Goal: Obtain resource: Obtain resource

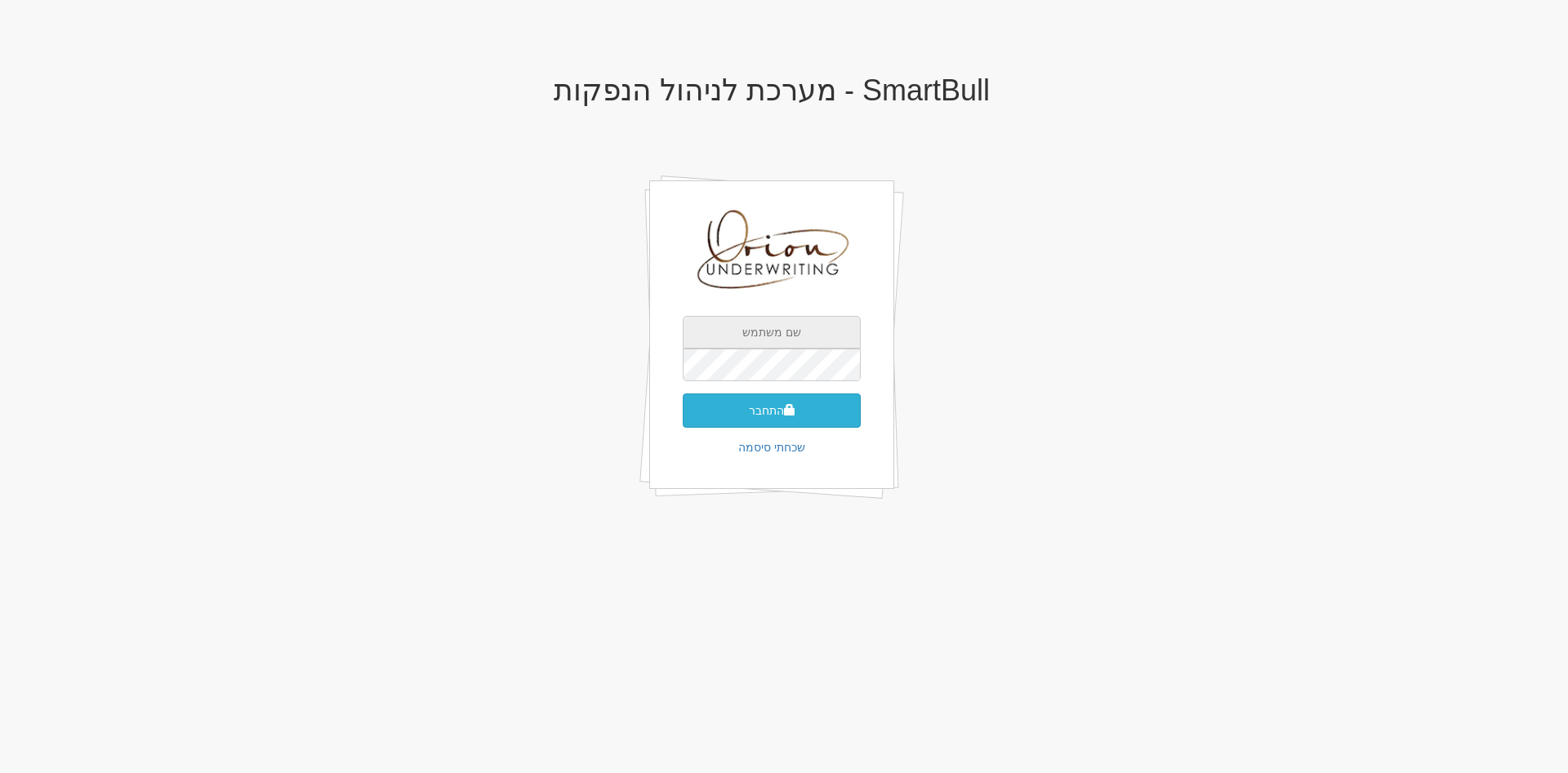
type input "[EMAIL_ADDRESS][DOMAIN_NAME]"
click at [802, 414] on button "התחבר" at bounding box center [771, 411] width 178 height 34
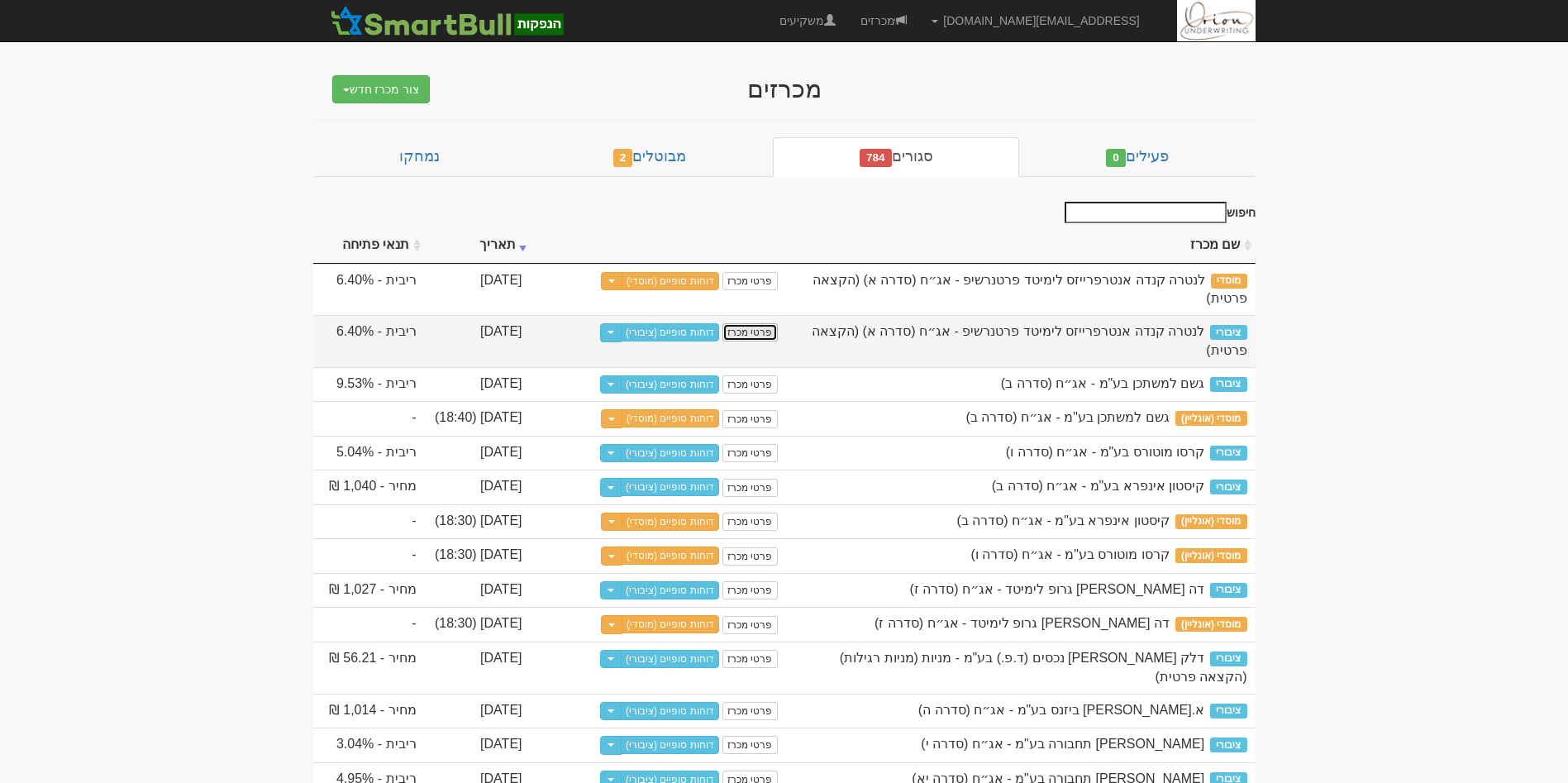
click at [747, 324] on link "פרטי מכרז" at bounding box center [750, 333] width 55 height 18
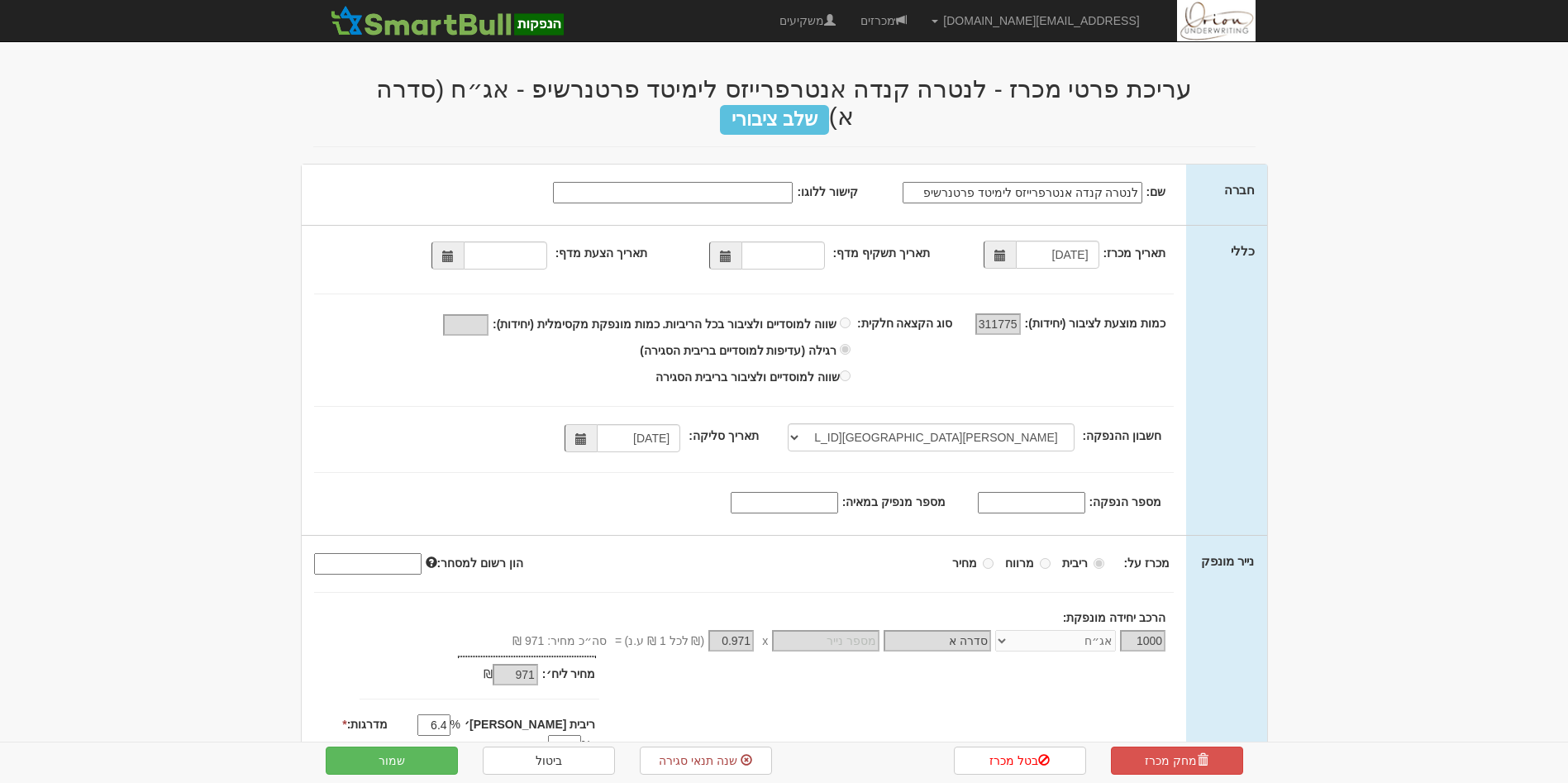
select select "[PERSON_NAME][GEOGRAPHIC_DATA][FINANCIAL_ID]"
click at [920, 19] on link "מכרזים" at bounding box center [884, 20] width 71 height 41
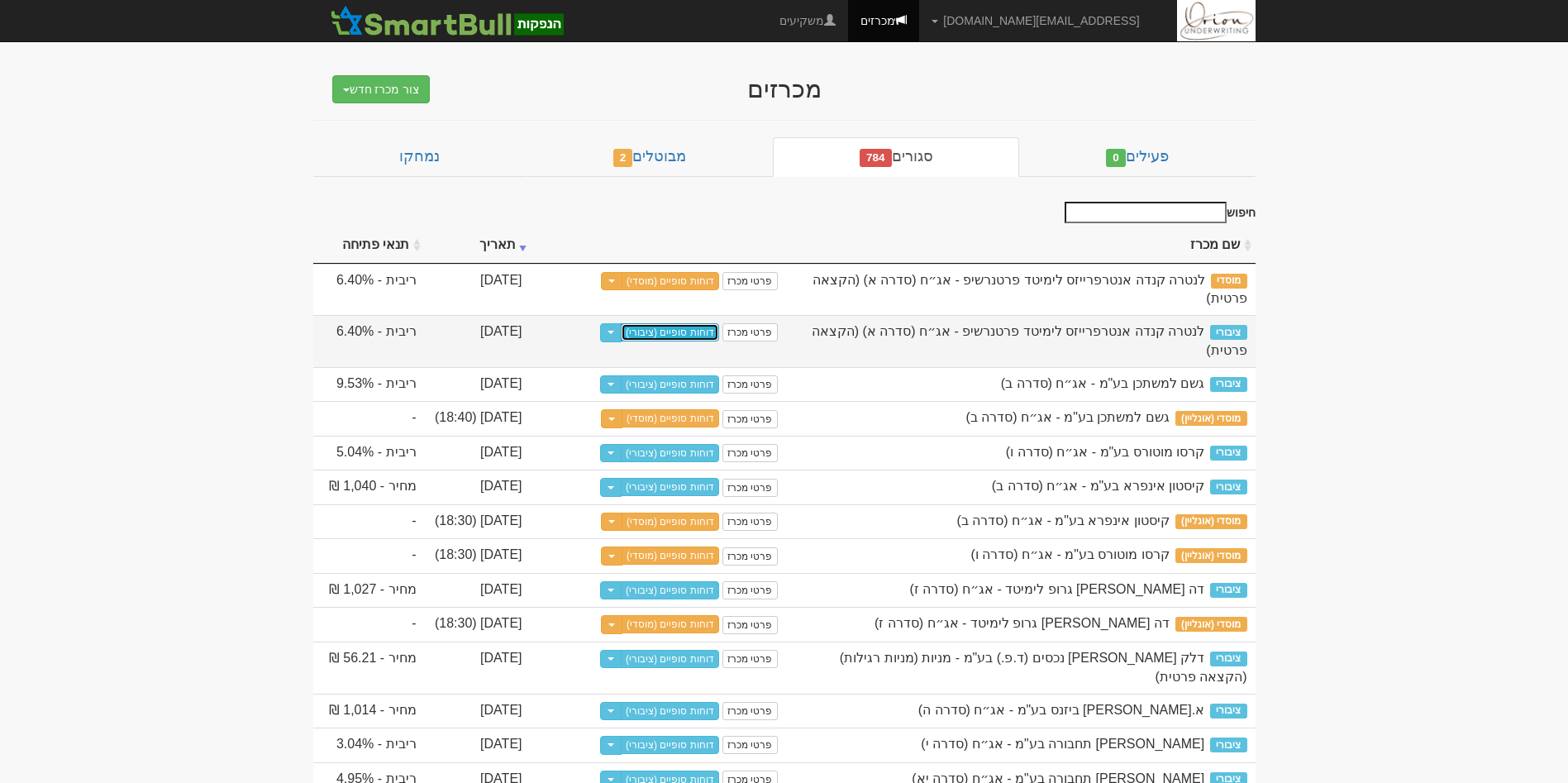
click at [677, 324] on link "דוחות סופיים (ציבורי)" at bounding box center [670, 333] width 99 height 18
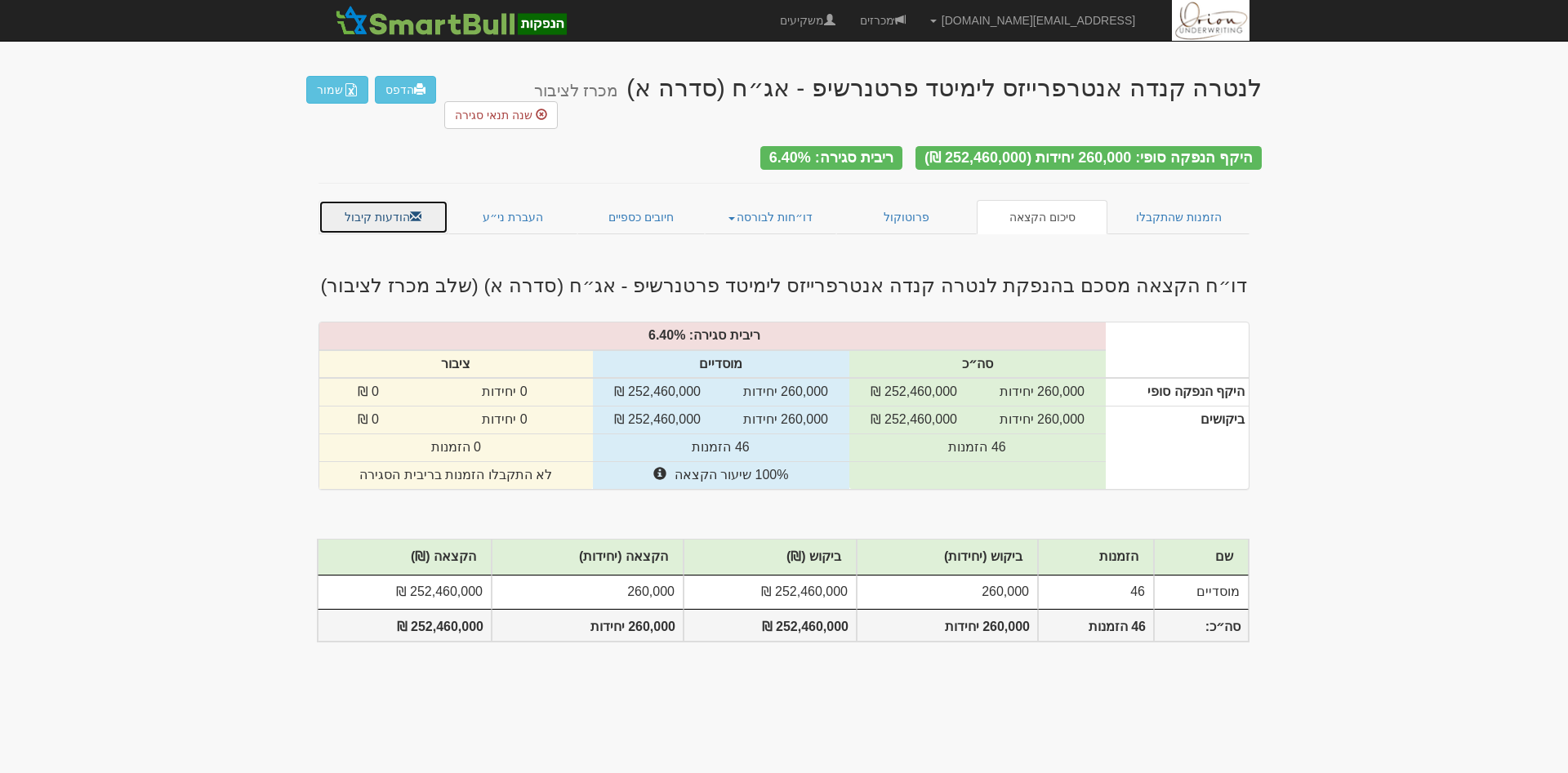
click at [410, 210] on span at bounding box center [415, 216] width 12 height 12
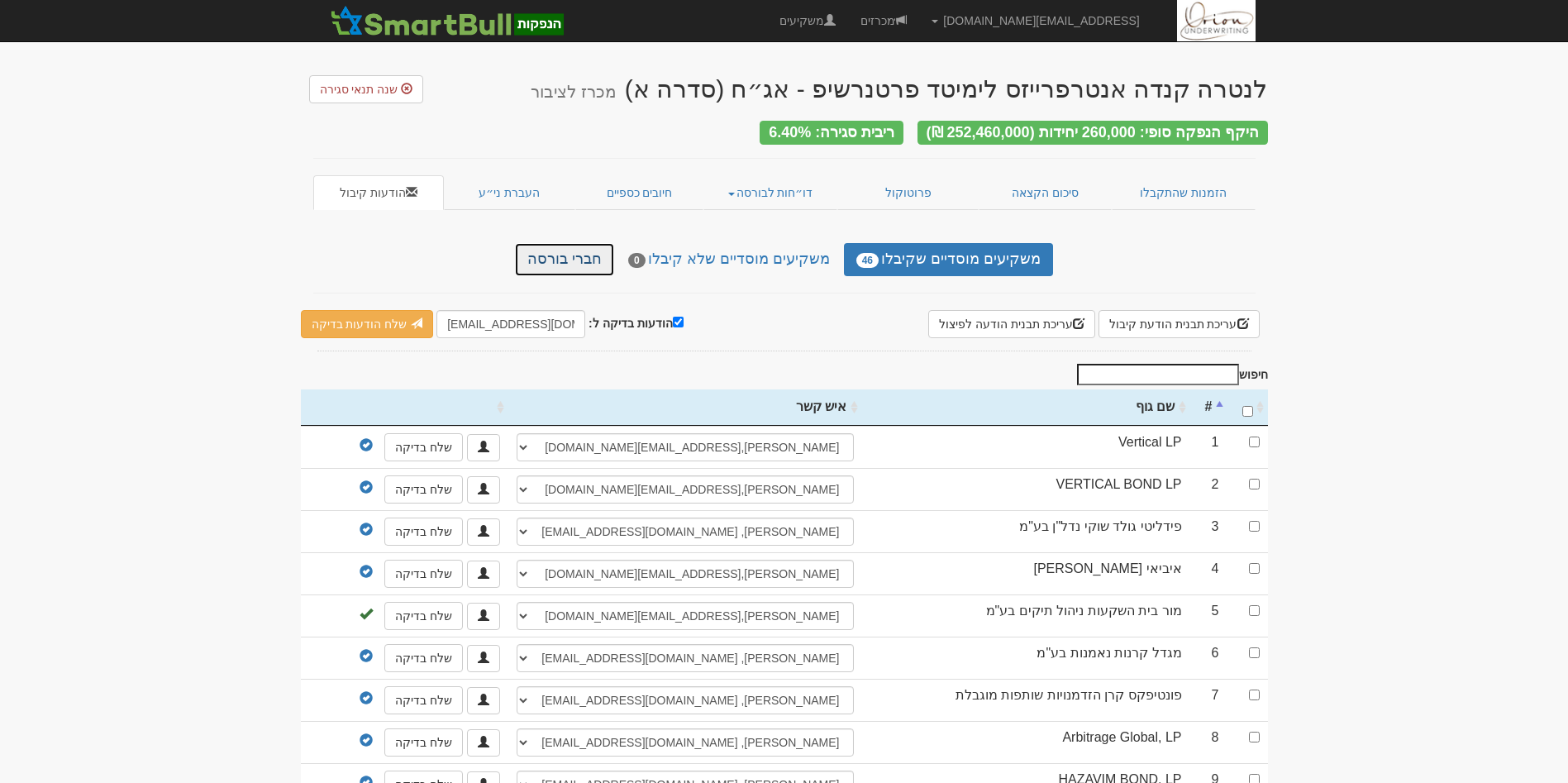
click at [581, 256] on link "חברי בורסה" at bounding box center [564, 260] width 100 height 33
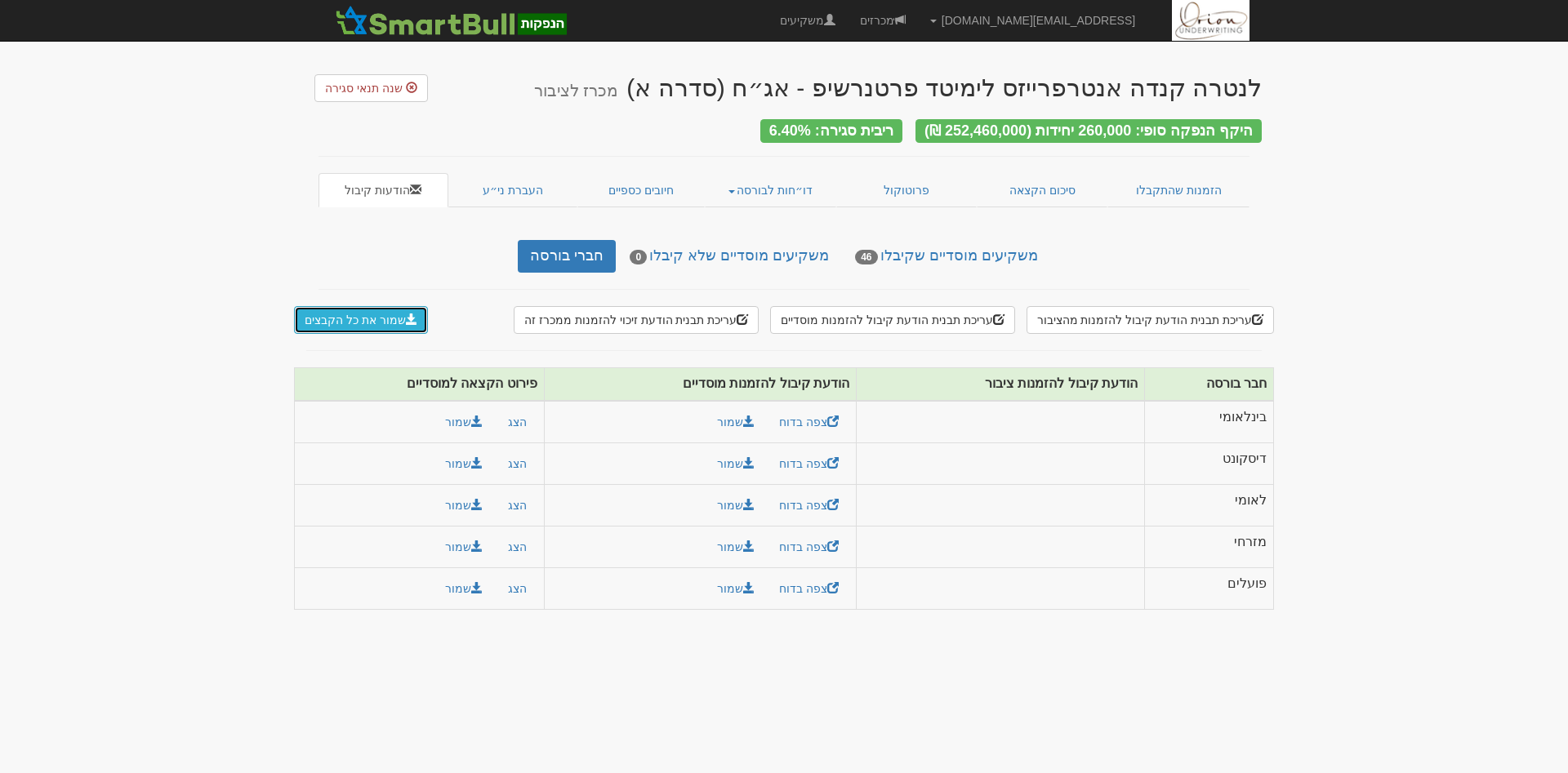
click at [397, 309] on button "שמור את כל הקבצים" at bounding box center [361, 320] width 134 height 28
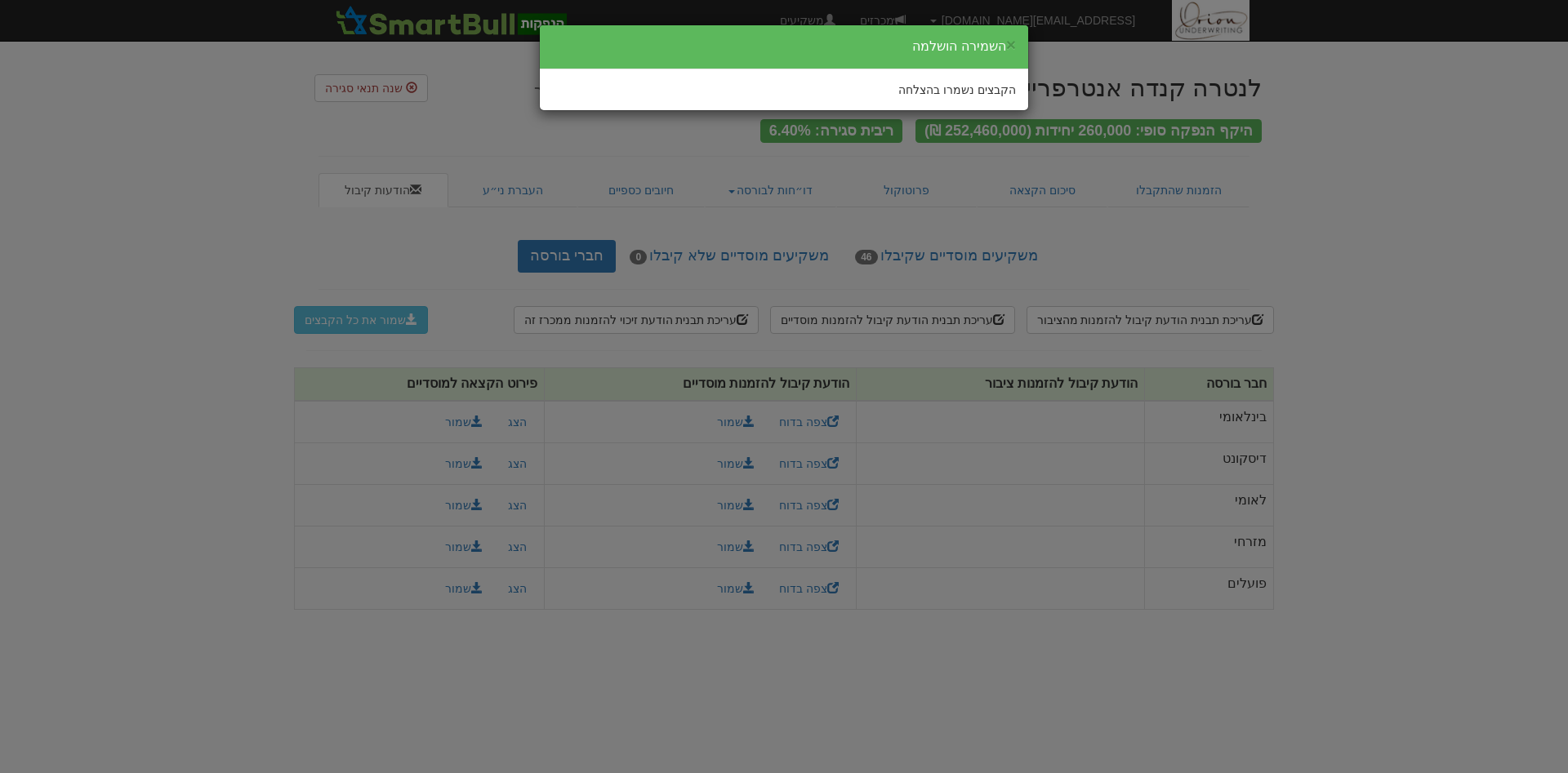
click at [1463, 200] on div "× השמירה הושלמה הקבצים נשמרו בהצלחה" at bounding box center [784, 386] width 1568 height 773
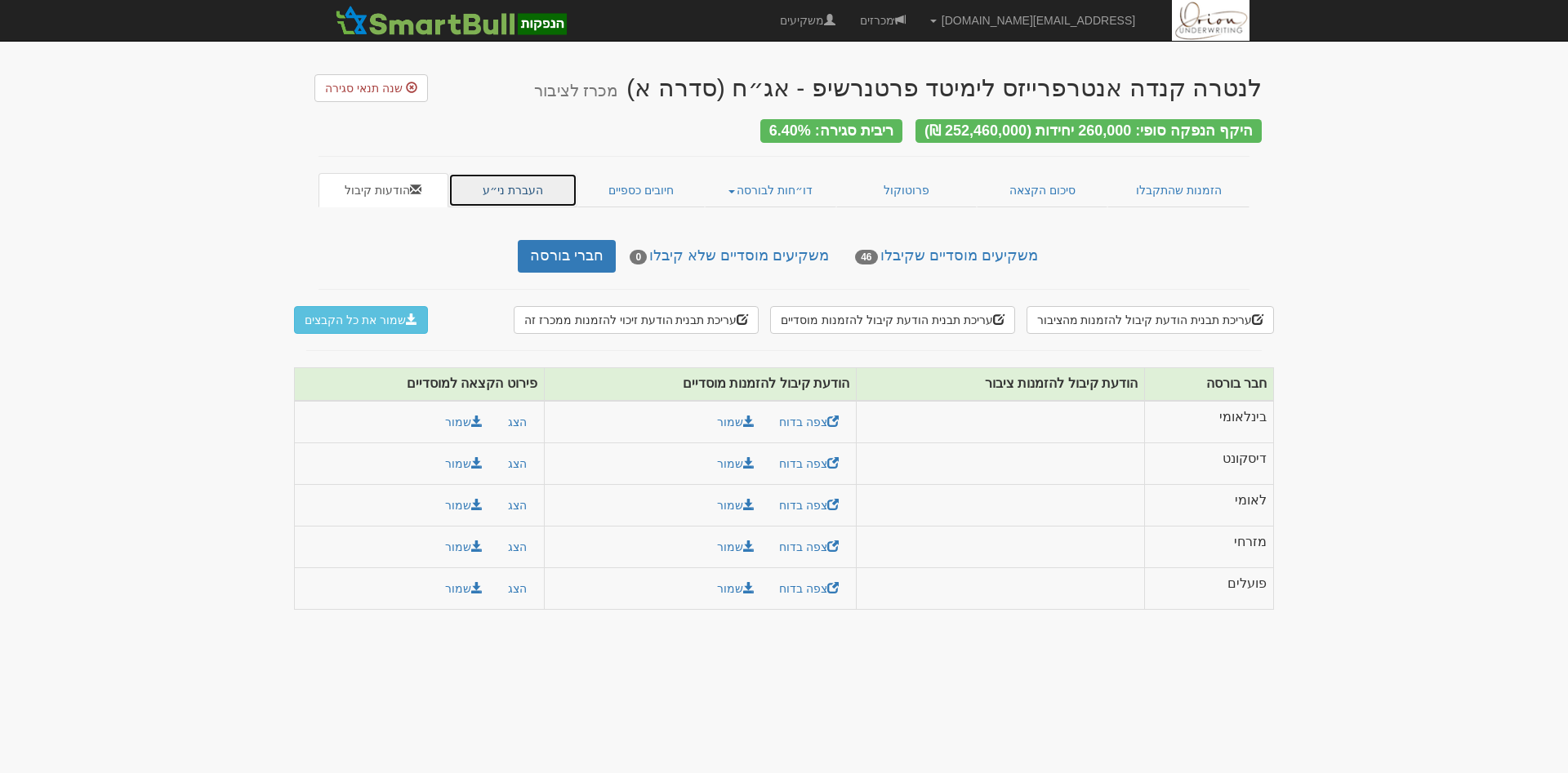
click at [527, 188] on link "העברת ני״ע" at bounding box center [513, 191] width 130 height 34
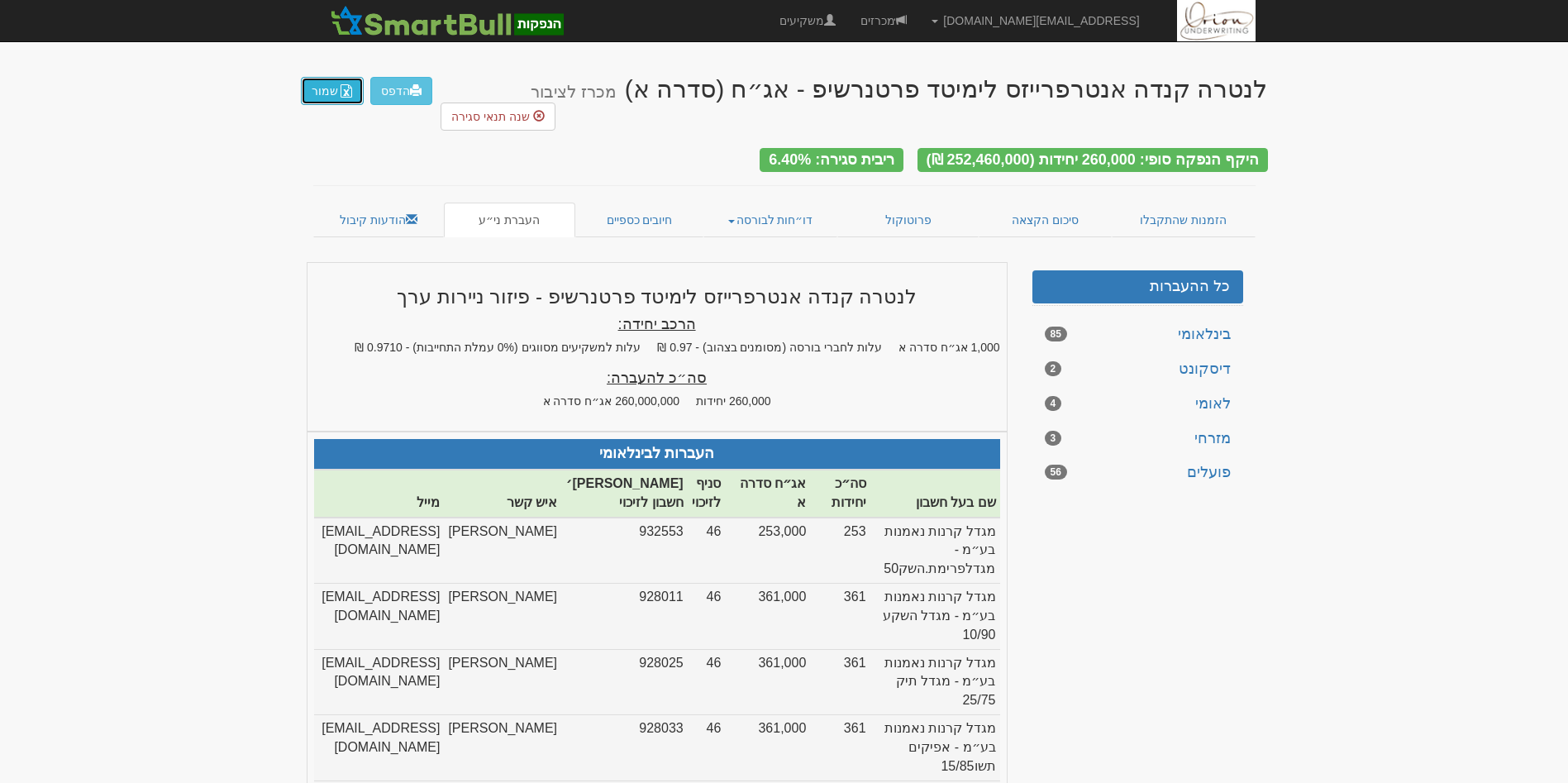
click at [332, 93] on button "שמור" at bounding box center [332, 91] width 63 height 28
click at [613, 203] on link "חיובים כספיים" at bounding box center [639, 220] width 129 height 35
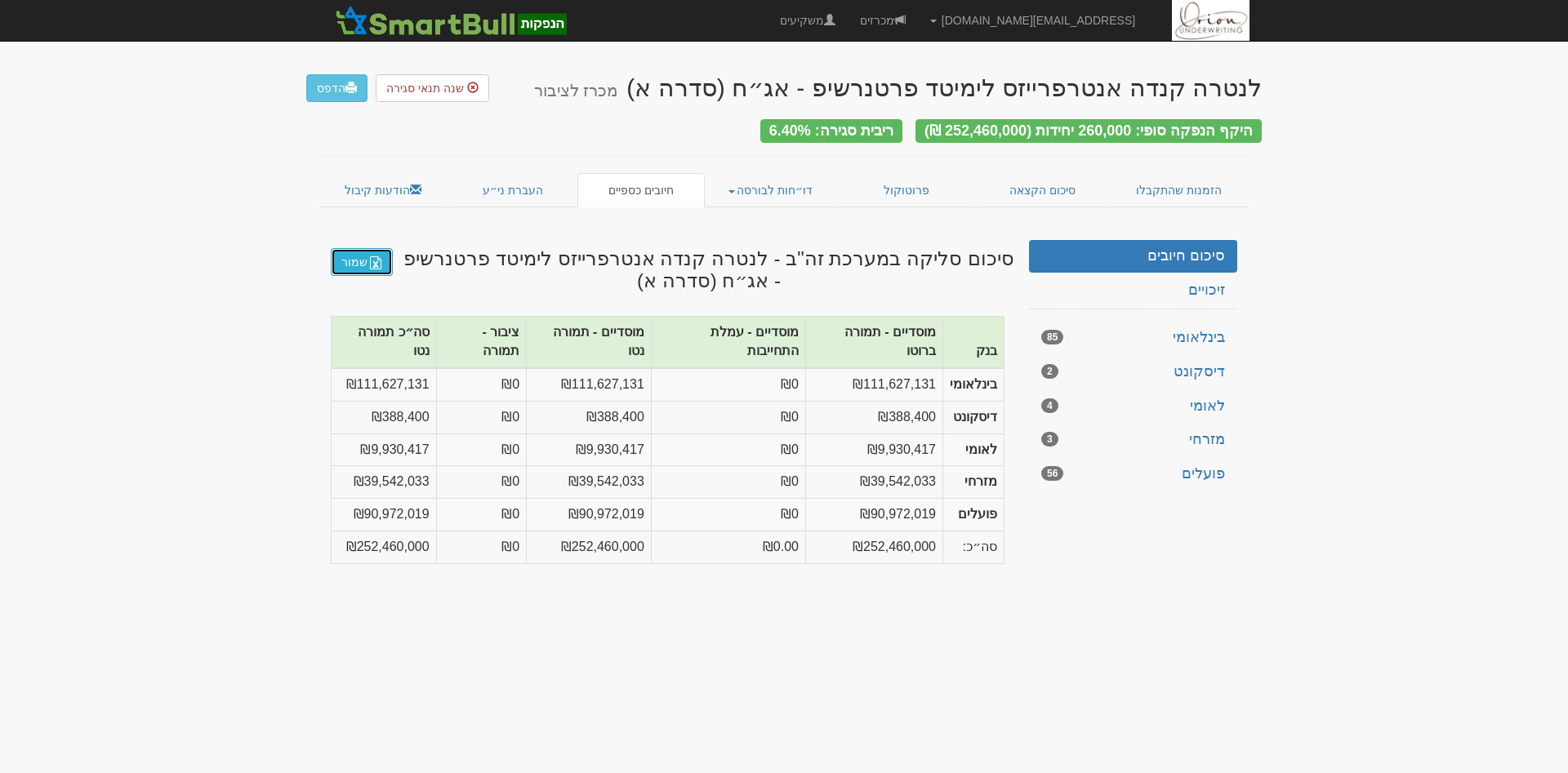
click at [362, 252] on link "שמור" at bounding box center [361, 262] width 62 height 28
